Goal: Communication & Community: Connect with others

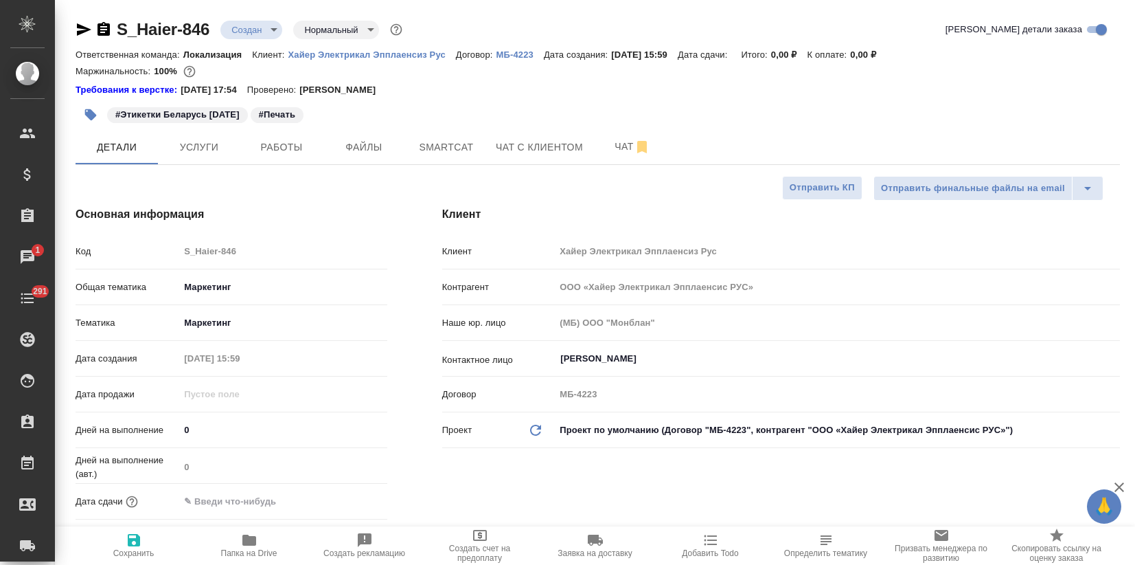
select select "RU"
click at [630, 140] on span "Чат" at bounding box center [633, 146] width 66 height 17
click at [621, 143] on span "Чат" at bounding box center [633, 146] width 66 height 17
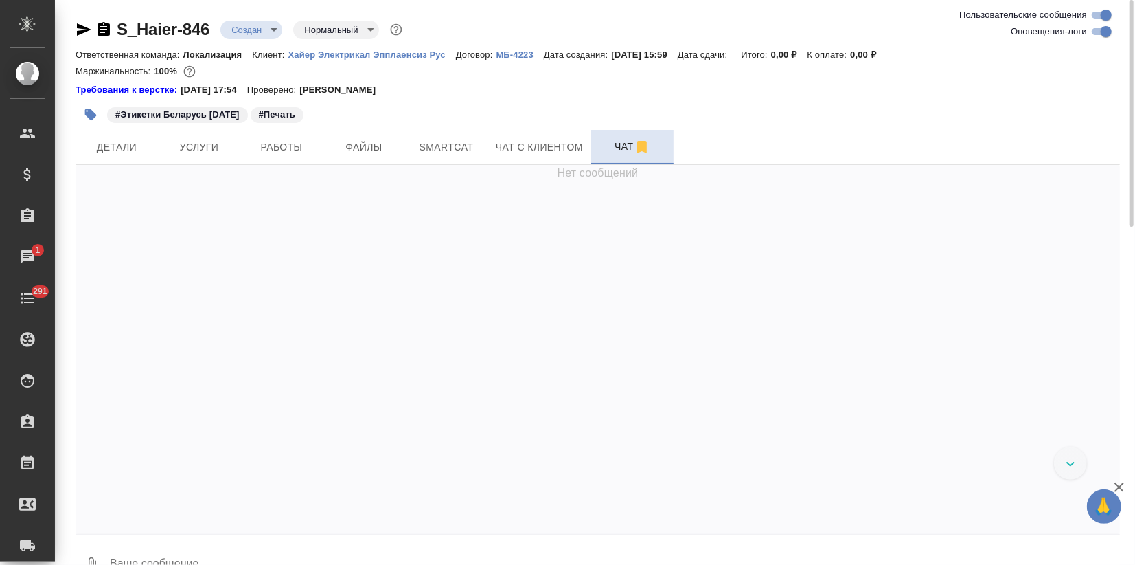
scroll to position [65, 0]
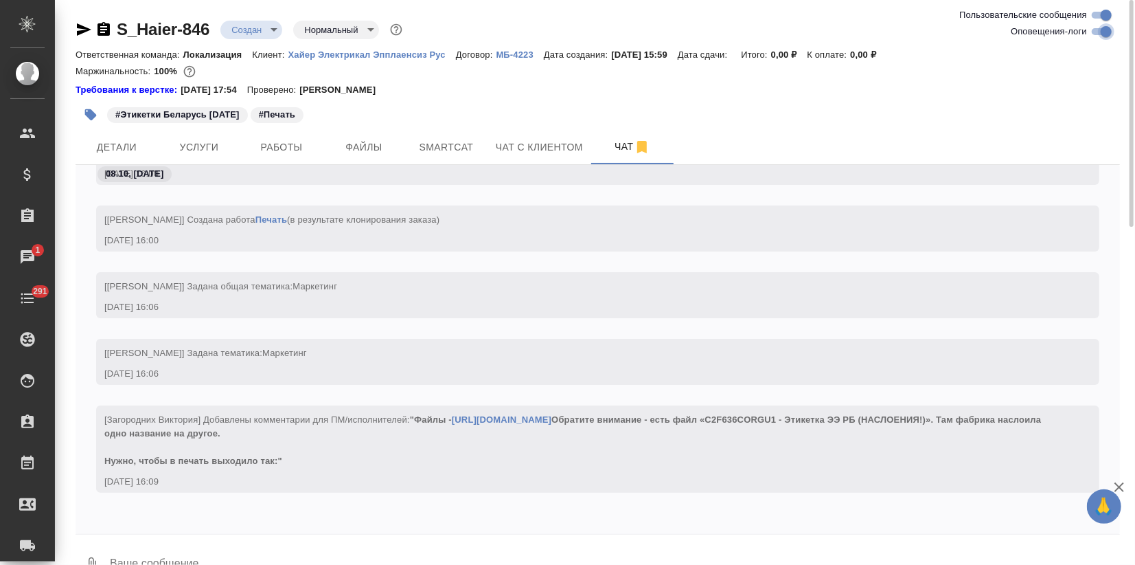
drag, startPoint x: 1095, startPoint y: 32, endPoint x: 899, endPoint y: 144, distance: 225.5
click at [1095, 32] on input "Оповещения-логи" at bounding box center [1106, 31] width 49 height 16
checkbox input "false"
click at [1121, 492] on icon "button" at bounding box center [1119, 487] width 16 height 16
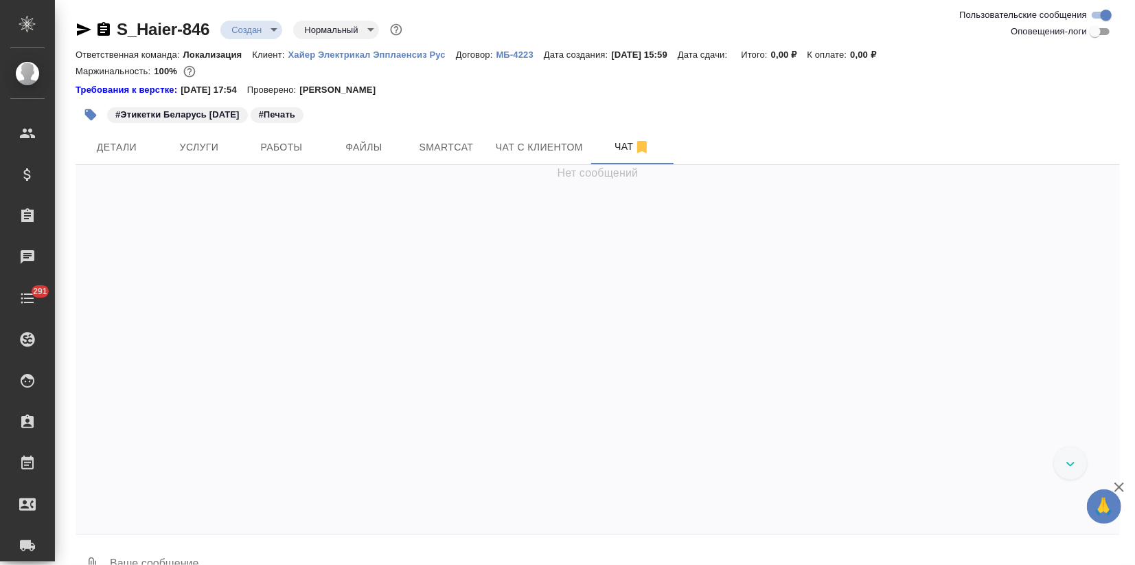
click at [165, 559] on textarea at bounding box center [615, 564] width 1012 height 47
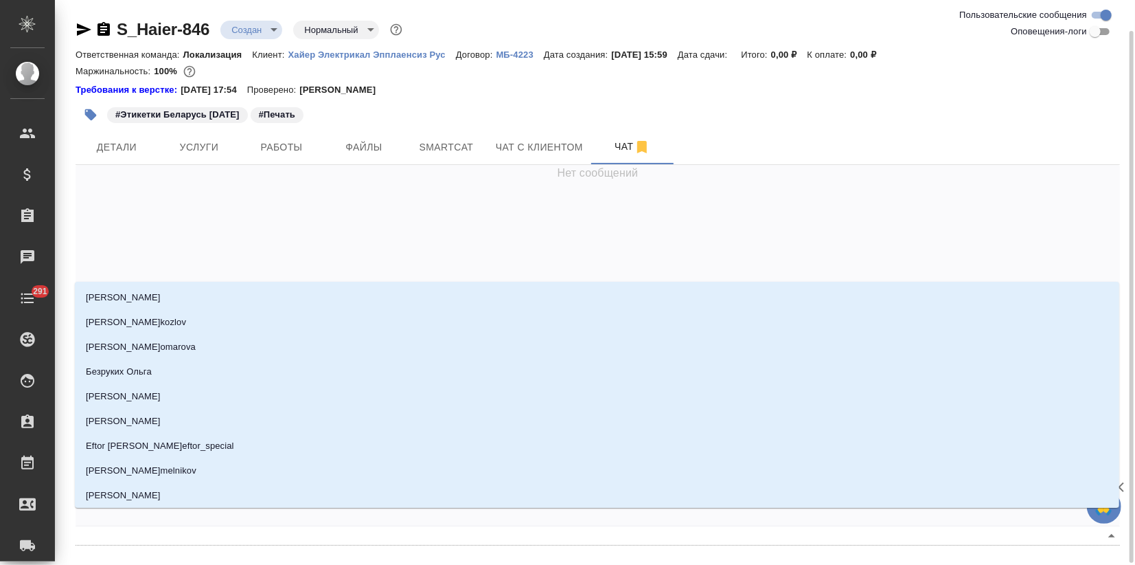
scroll to position [16, 0]
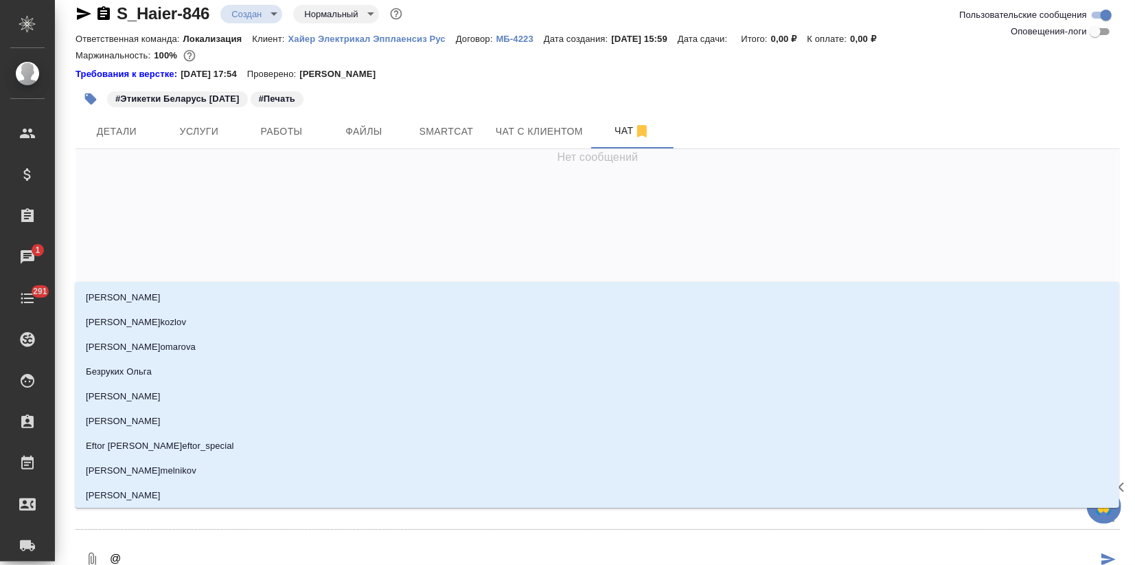
type textarea "@p"
type input "p"
type textarea "@pf"
type input "pf"
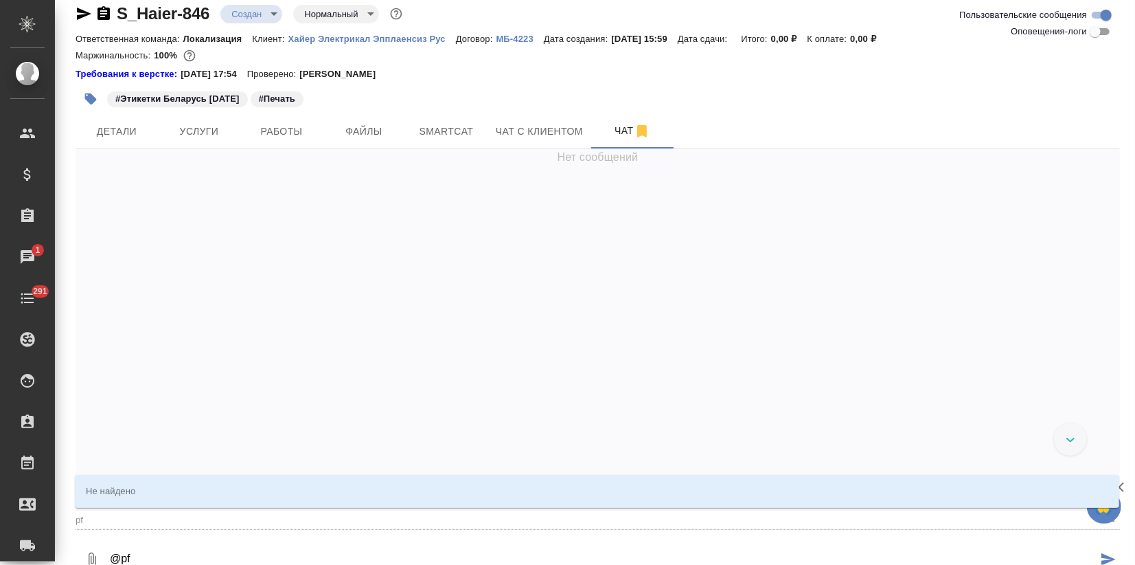
type textarea "@p"
type input "p"
type textarea "@"
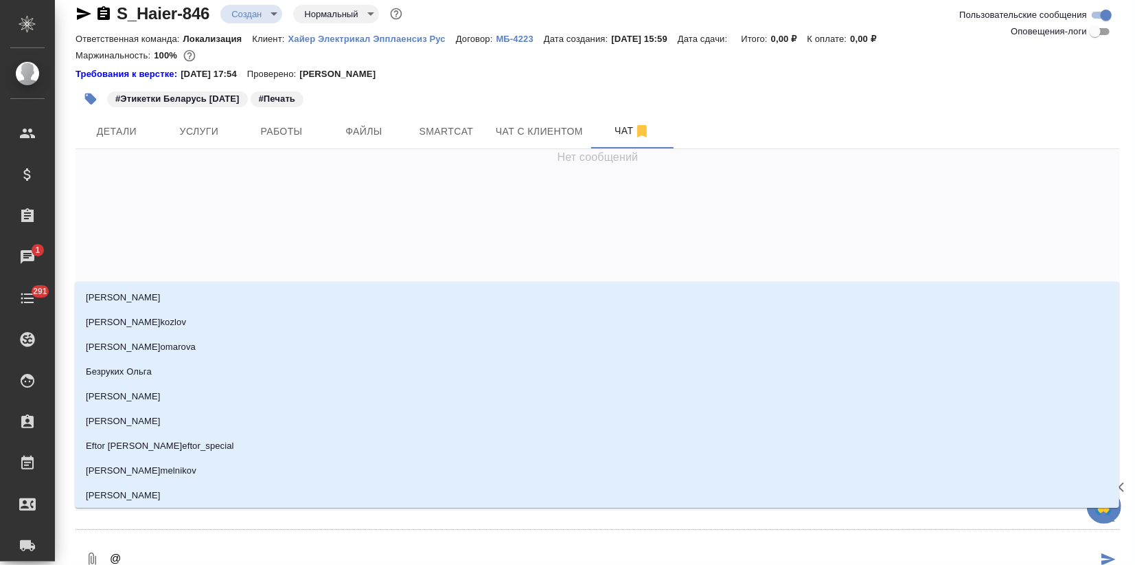
type textarea "@з"
type input "з"
type textarea "@за"
type input "за"
type textarea "@заб"
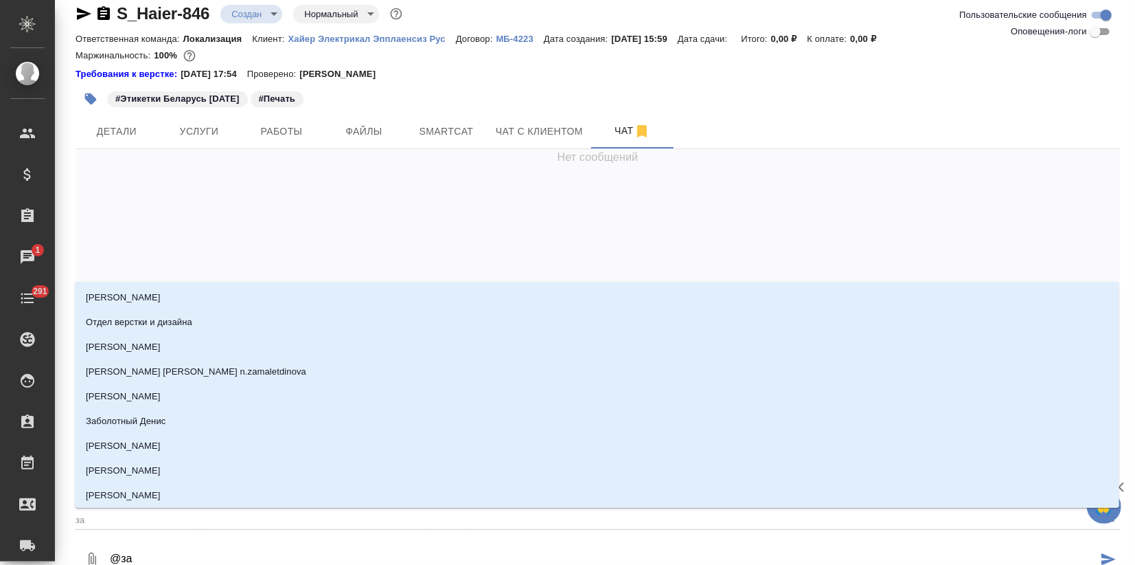
type input "заб"
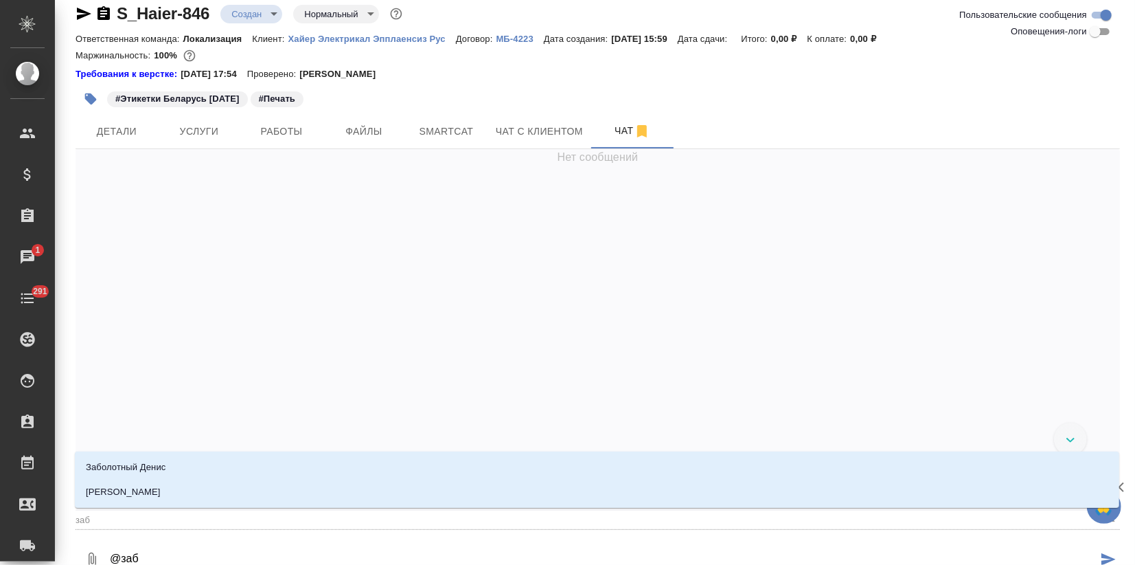
type textarea "@забо"
type input "забо"
type textarea "@забор"
type input "забор"
type textarea "@заборо"
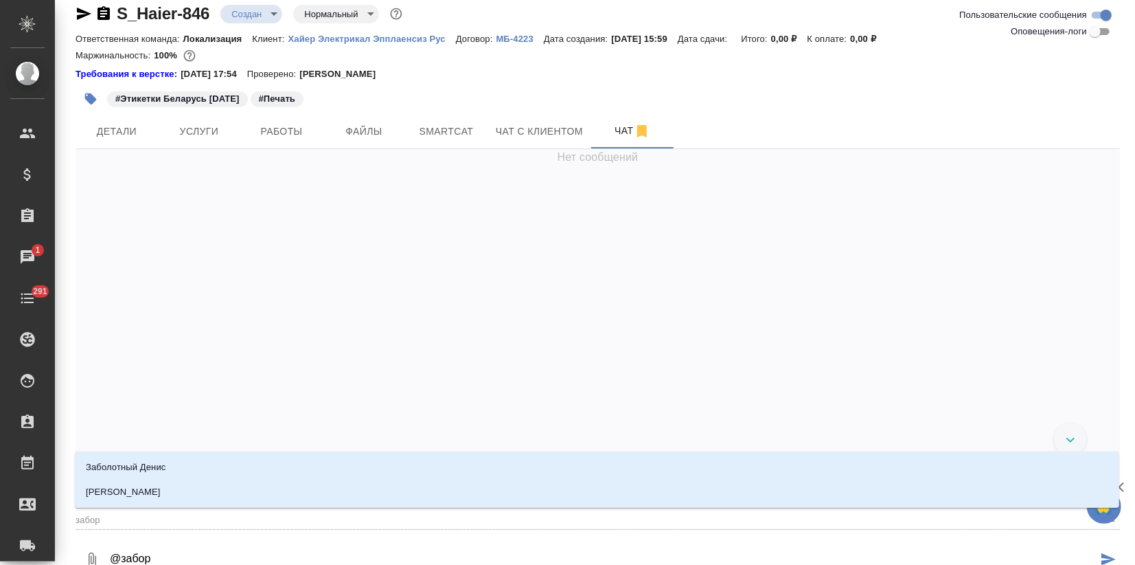
type input "заборо"
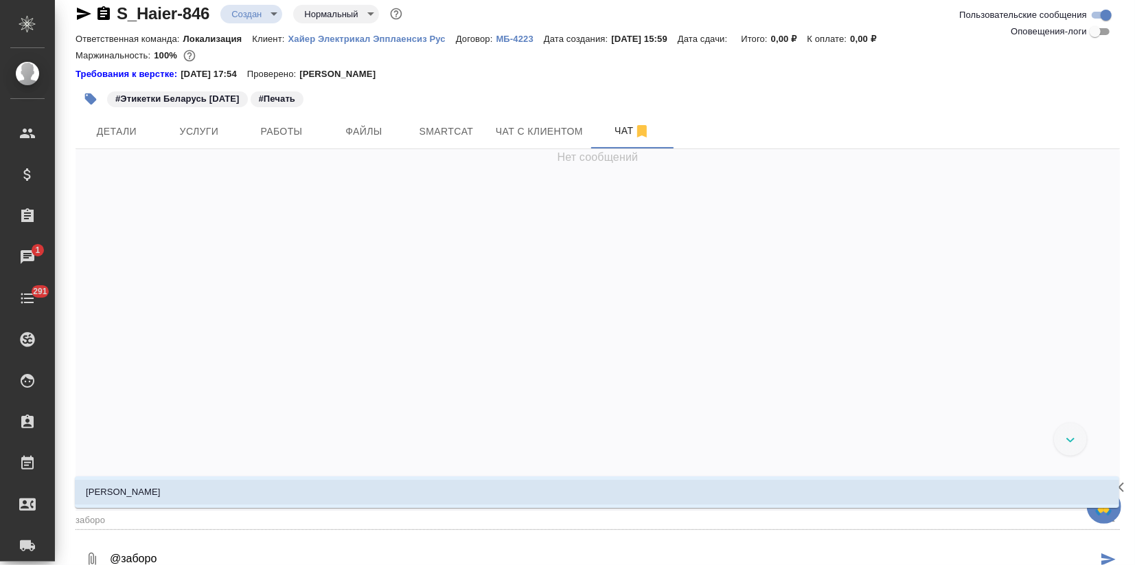
drag, startPoint x: 194, startPoint y: 494, endPoint x: 198, endPoint y: 506, distance: 12.4
click at [194, 495] on li "[PERSON_NAME]" at bounding box center [597, 491] width 1045 height 25
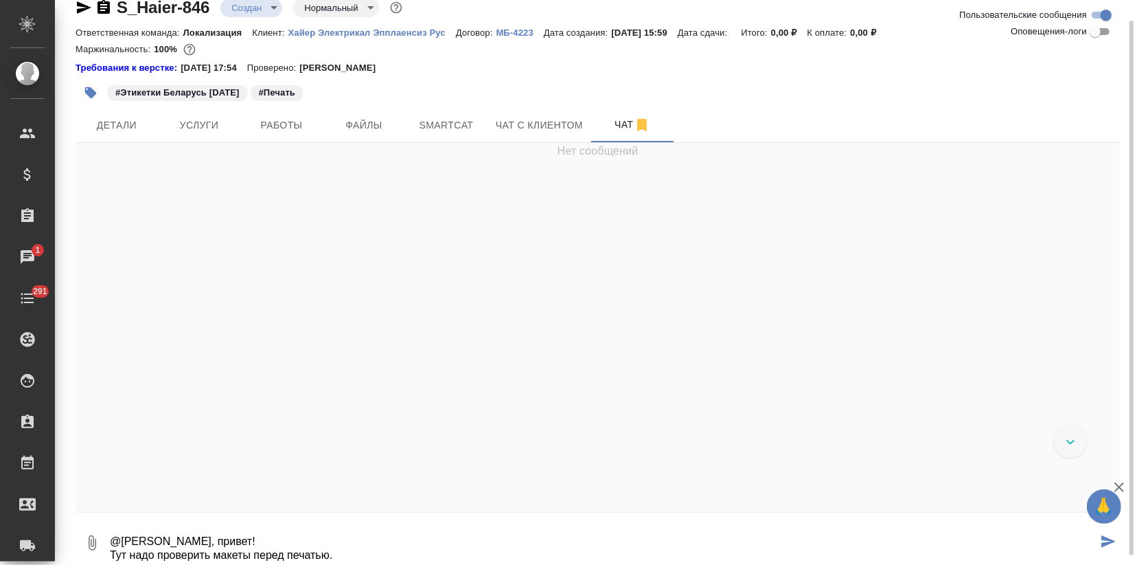
scroll to position [23, 0]
type textarea "@[PERSON_NAME], привет! Тут надо проверить макеты перед печатью. Вера и [PERSON…"
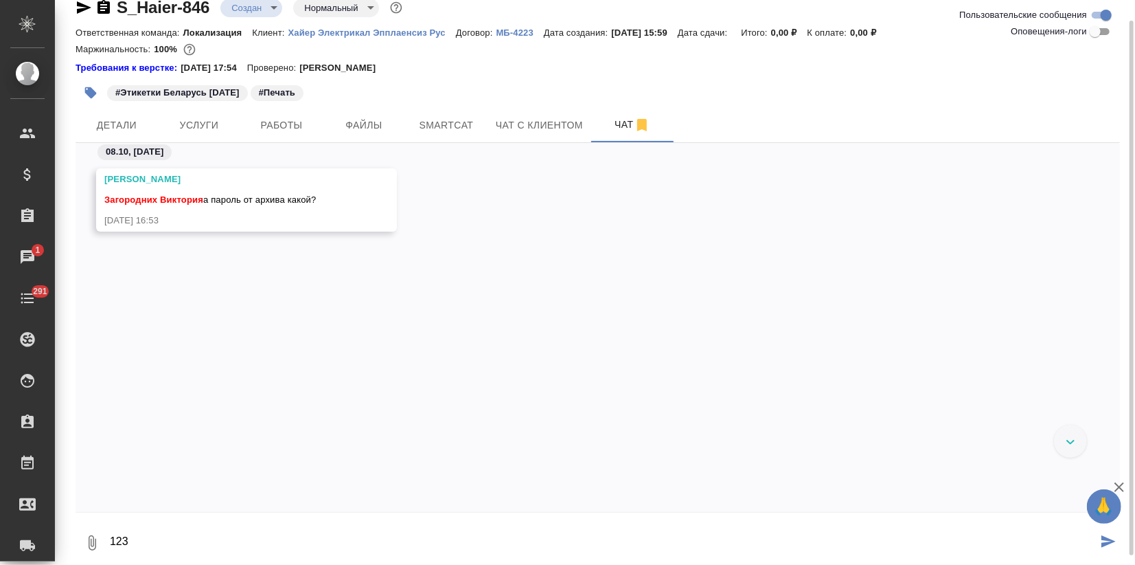
type textarea "123"
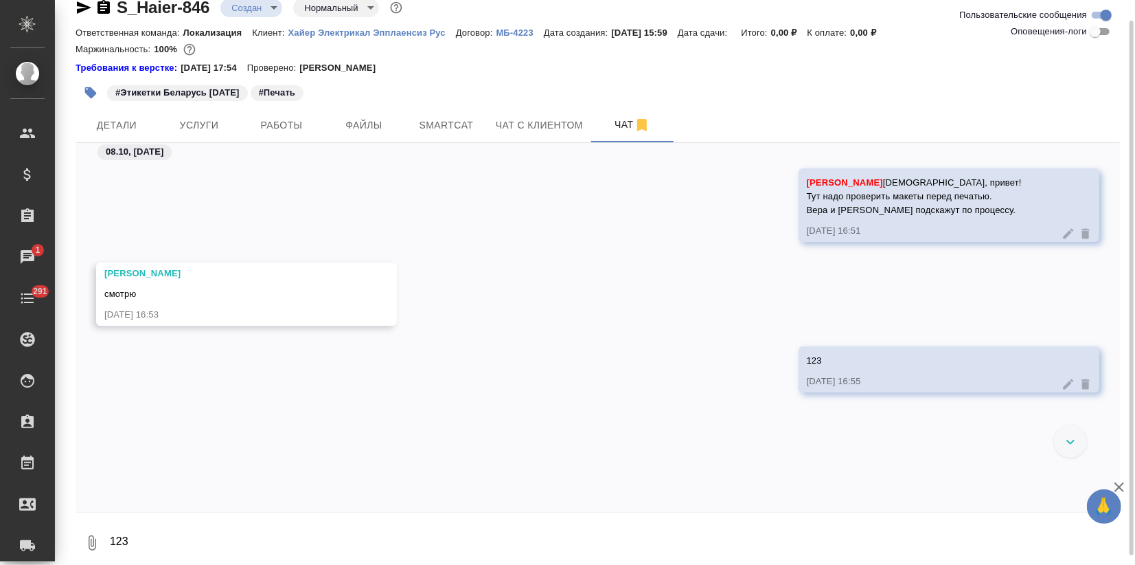
click at [81, 8] on icon "button" at bounding box center [84, 7] width 14 height 12
